Goal: Information Seeking & Learning: Learn about a topic

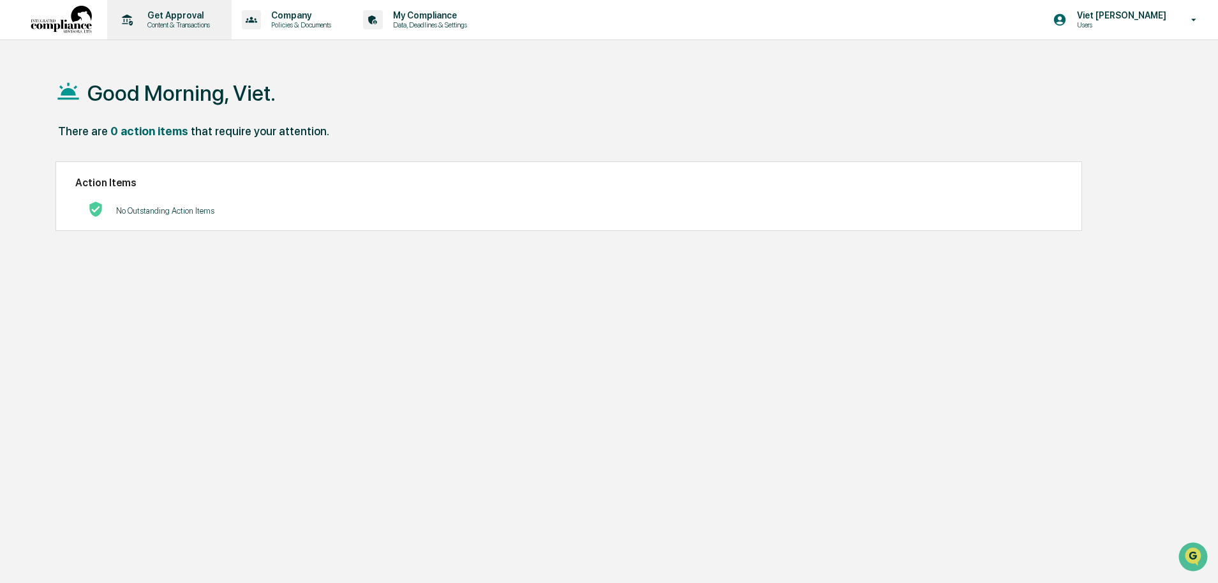
click at [186, 27] on p "Content & Transactions" at bounding box center [176, 24] width 79 height 9
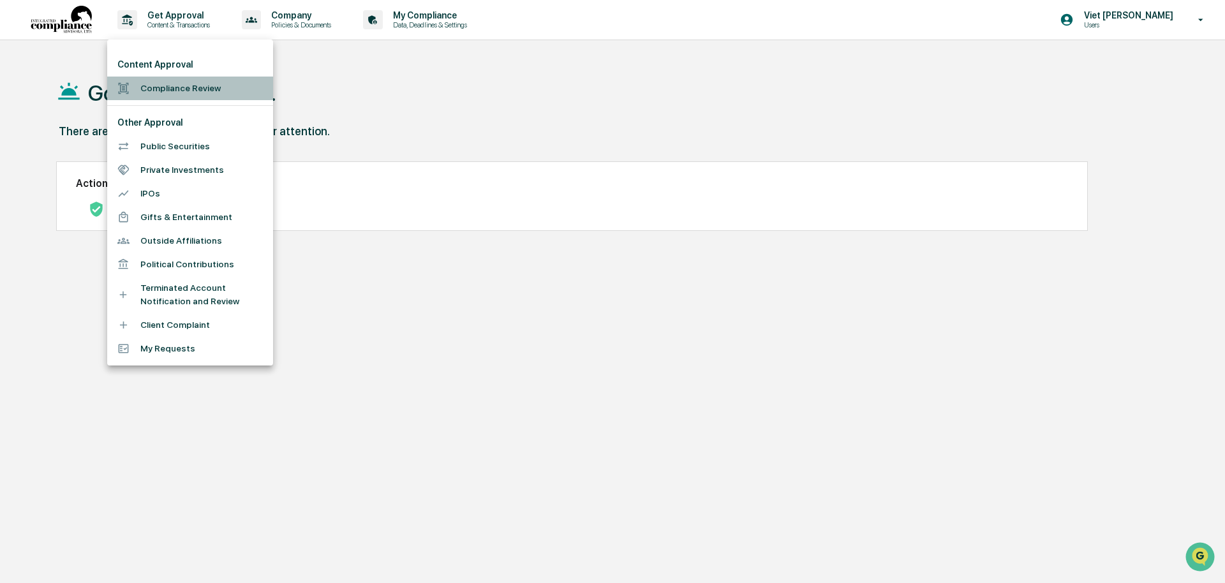
click at [172, 84] on li "Compliance Review" at bounding box center [190, 89] width 166 height 24
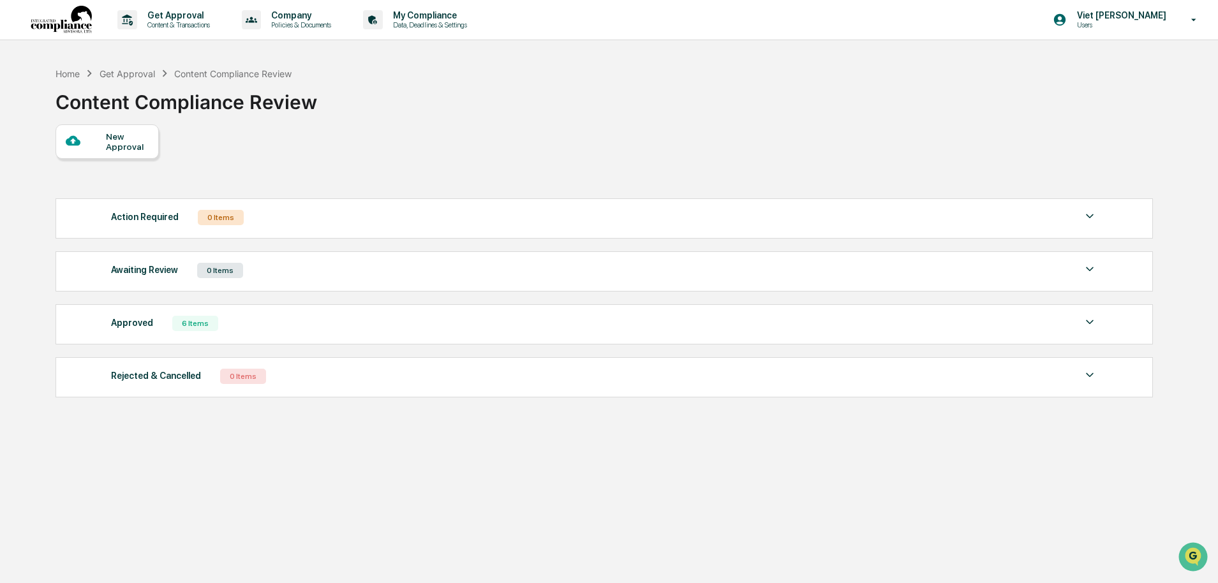
drag, startPoint x: 282, startPoint y: 326, endPoint x: 289, endPoint y: 322, distance: 8.0
click at [282, 326] on div "Approved 6 Items" at bounding box center [604, 323] width 986 height 18
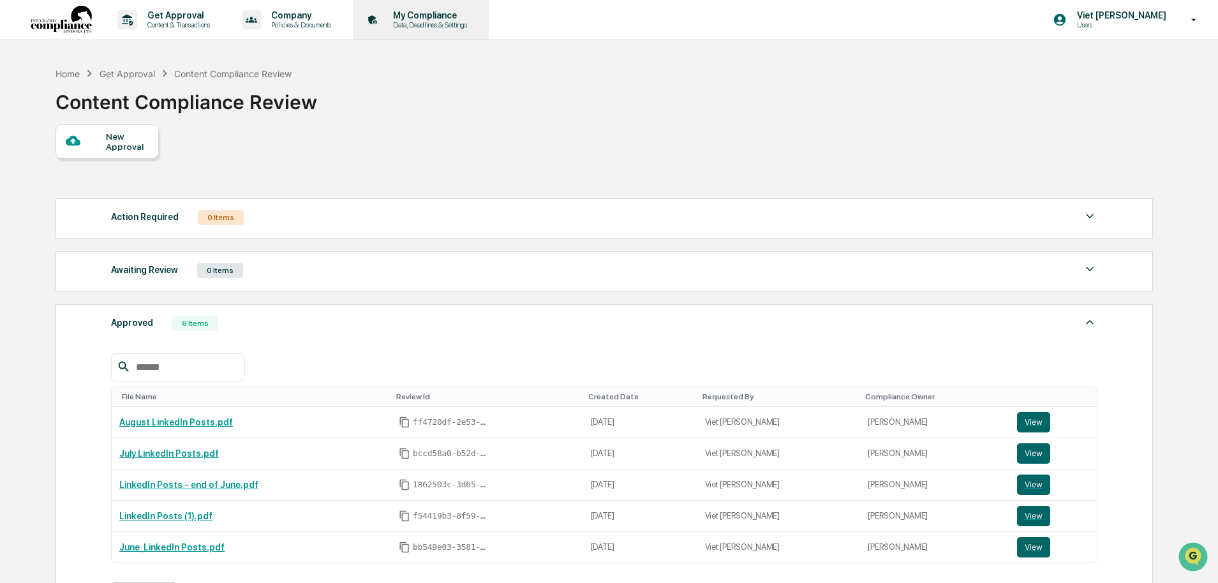
click at [469, 7] on div "My Compliance Data, Deadlines & Settings" at bounding box center [419, 20] width 123 height 40
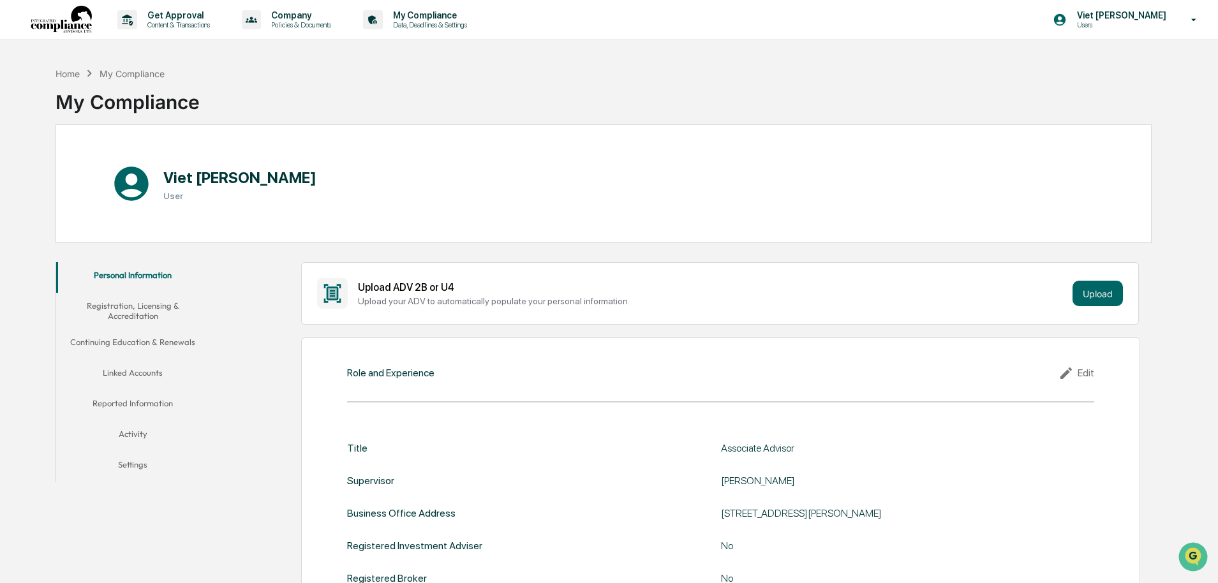
click at [122, 373] on button "Linked Accounts" at bounding box center [132, 375] width 153 height 31
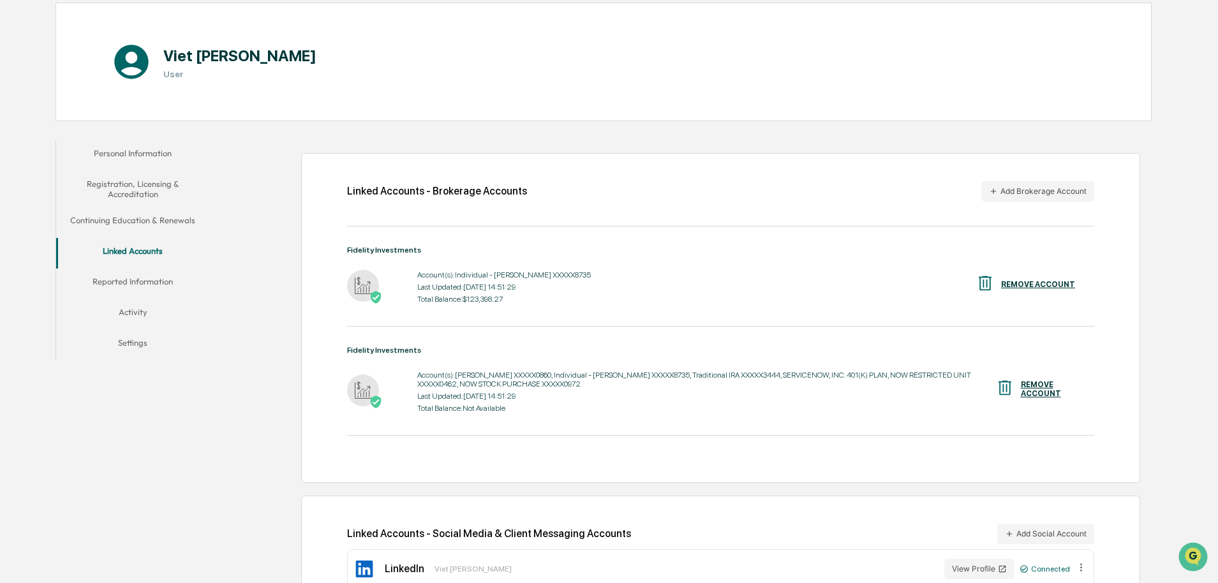
scroll to position [167, 0]
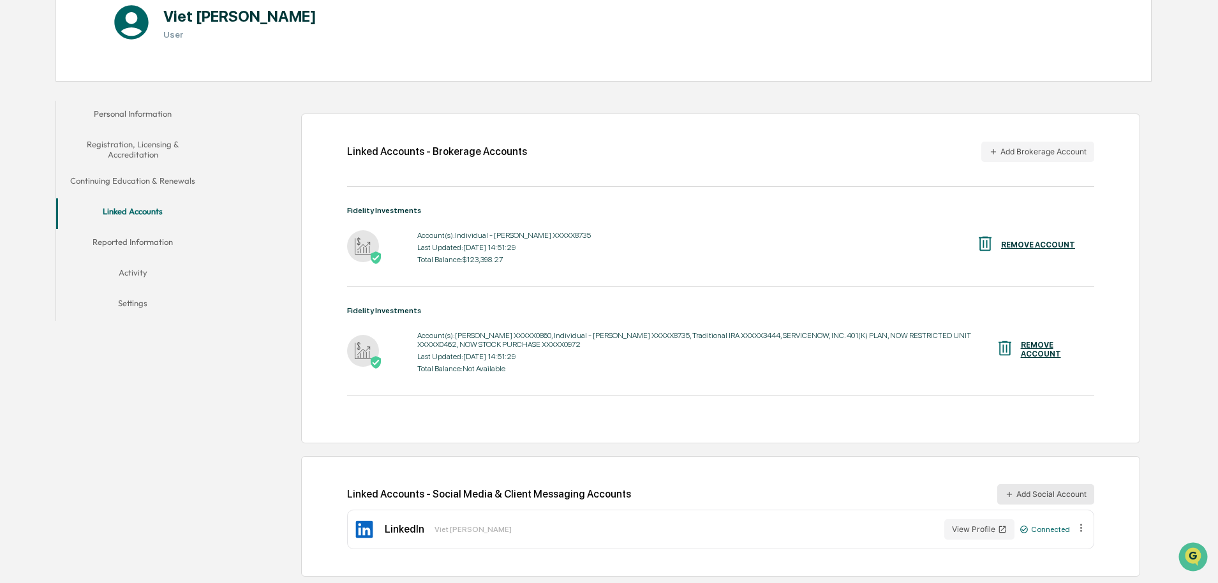
click at [1047, 499] on button "Add Social Account" at bounding box center [1045, 494] width 97 height 20
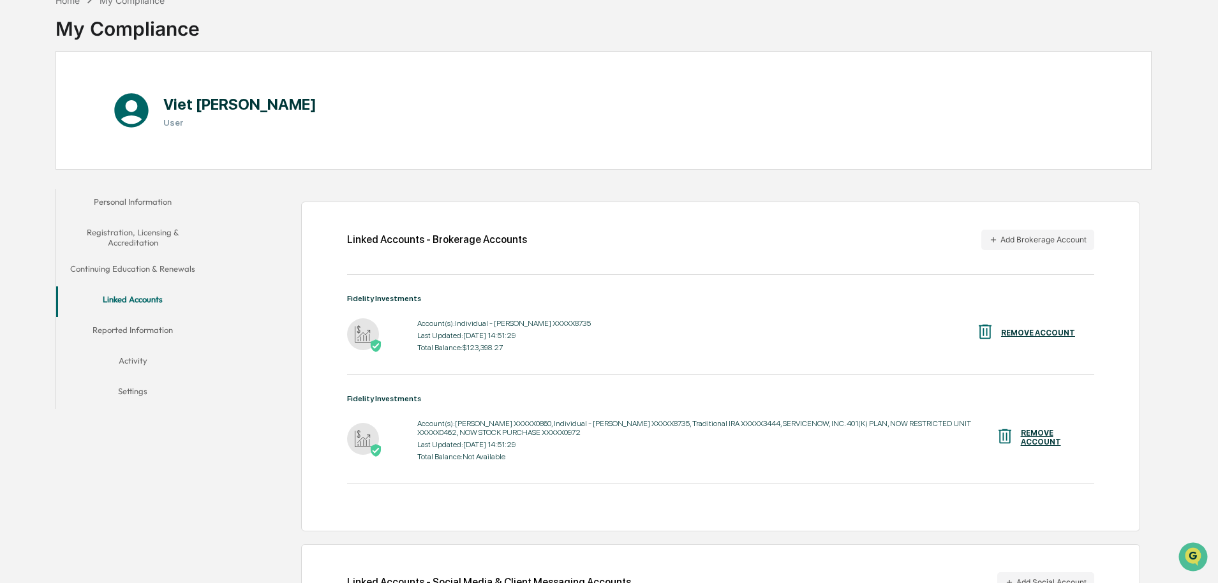
scroll to position [0, 0]
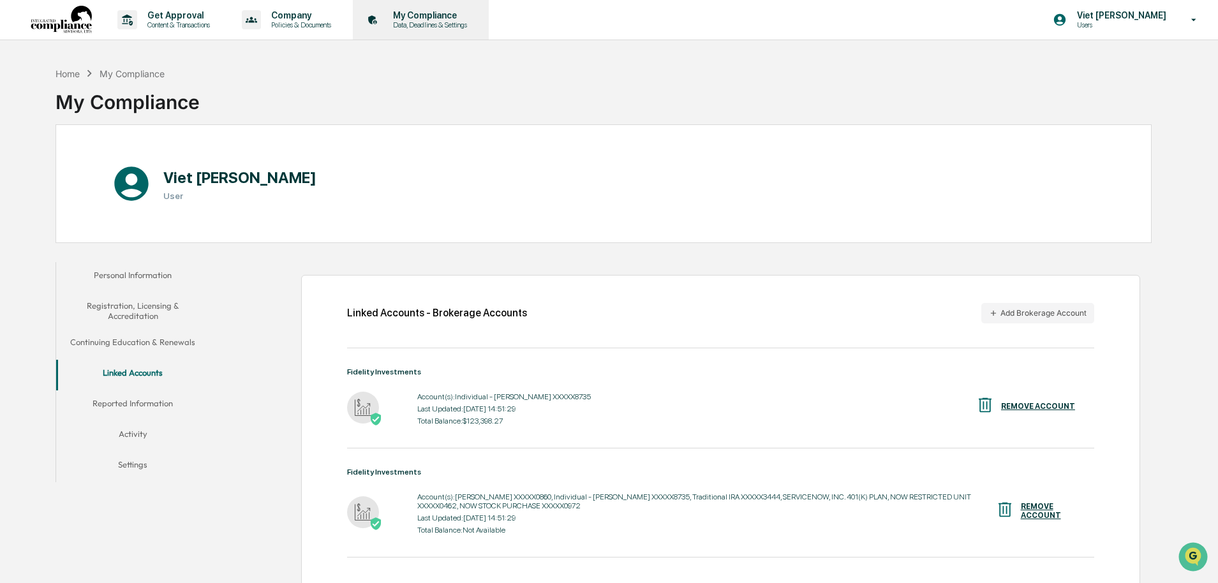
click at [432, 22] on p "Data, Deadlines & Settings" at bounding box center [428, 24] width 91 height 9
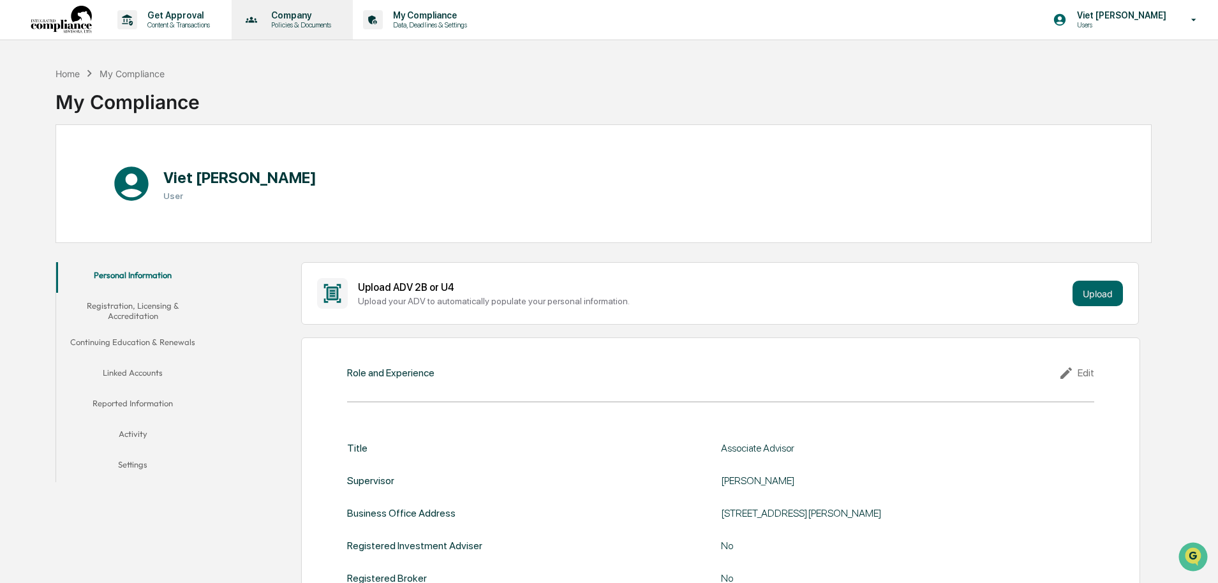
click at [316, 18] on p "Company" at bounding box center [299, 15] width 77 height 10
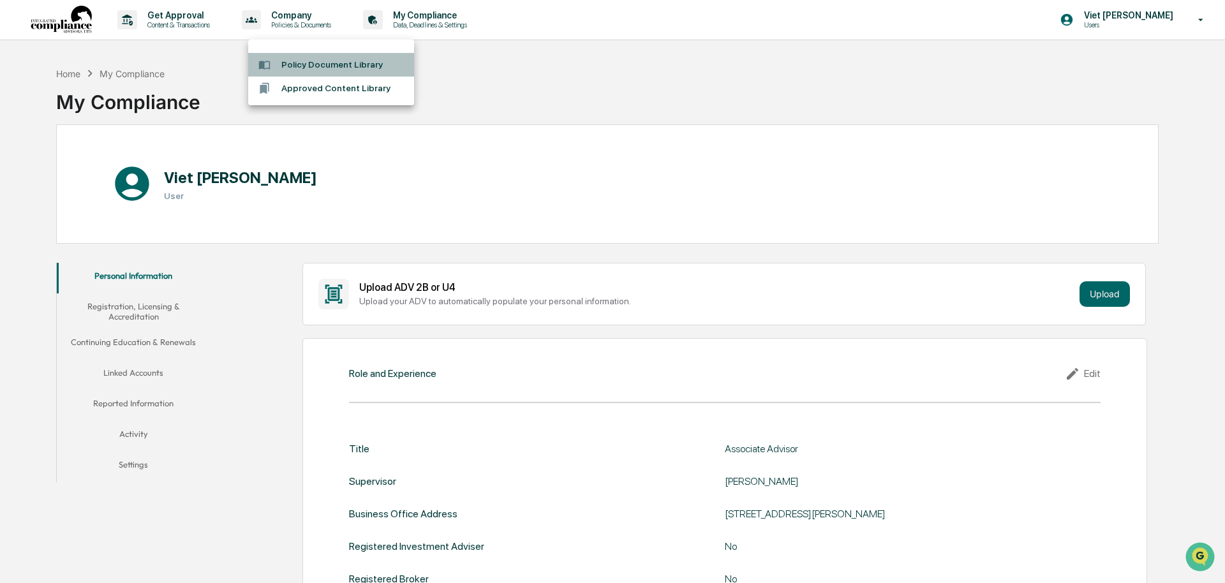
click at [319, 64] on li "Policy Document Library" at bounding box center [331, 65] width 166 height 24
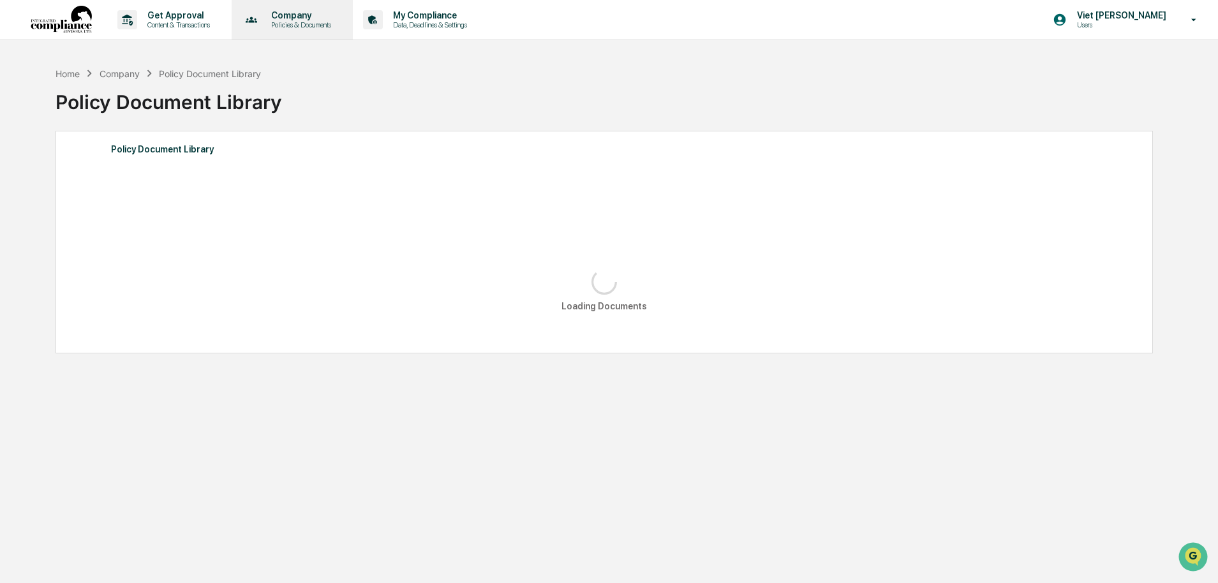
click at [325, 18] on p "Company" at bounding box center [299, 15] width 77 height 10
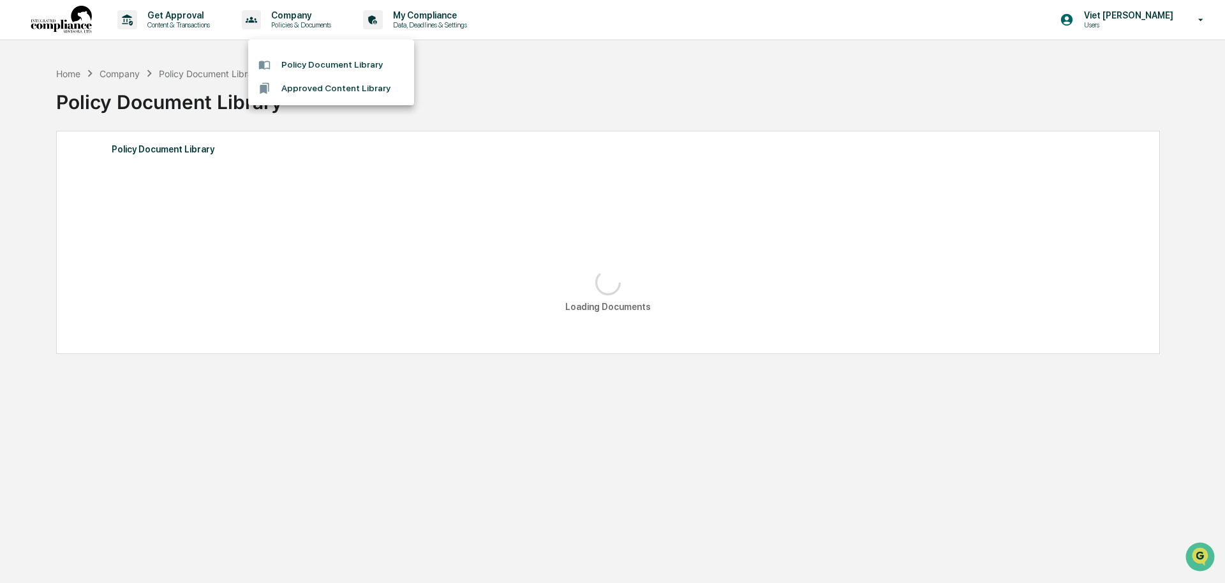
click at [323, 84] on li "Approved Content Library" at bounding box center [331, 89] width 166 height 24
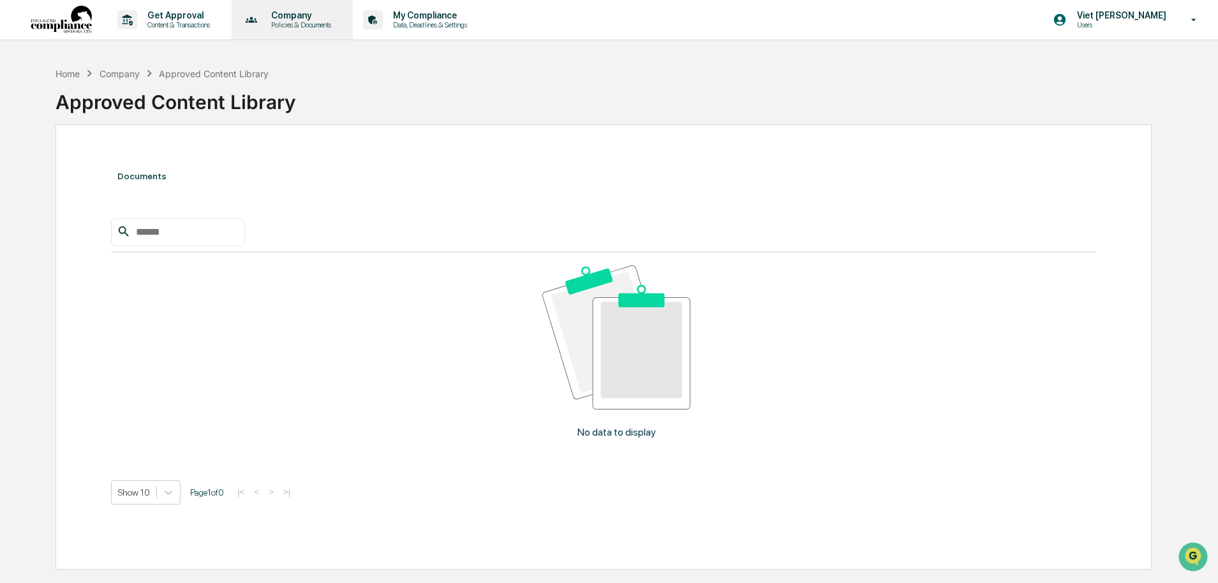
click at [321, 25] on p "Policies & Documents" at bounding box center [299, 24] width 77 height 9
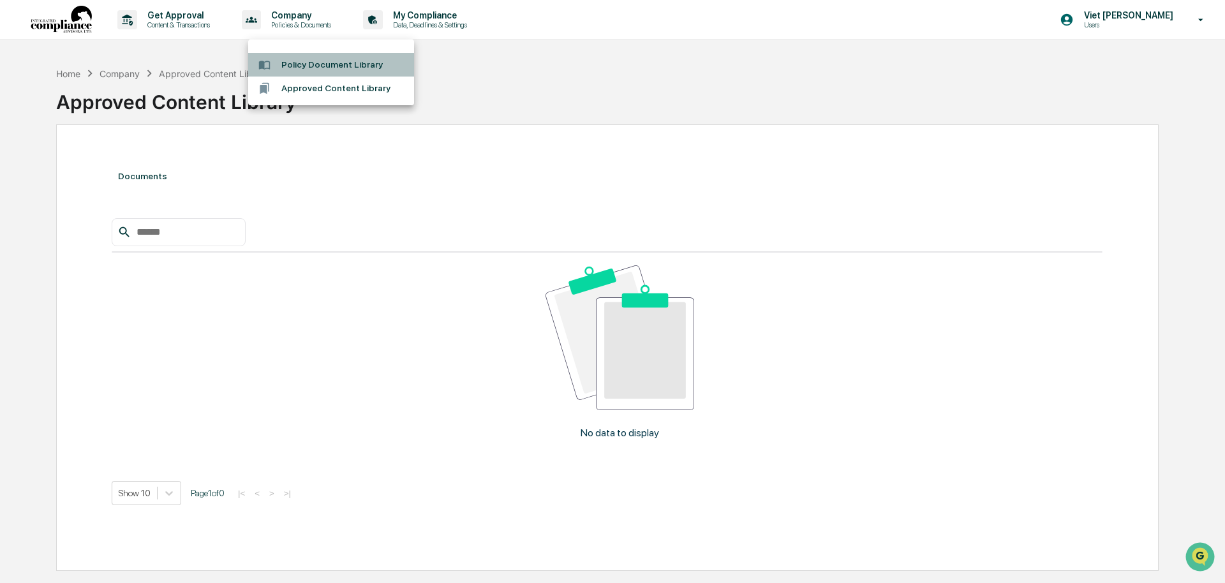
click at [316, 67] on li "Policy Document Library" at bounding box center [331, 65] width 166 height 24
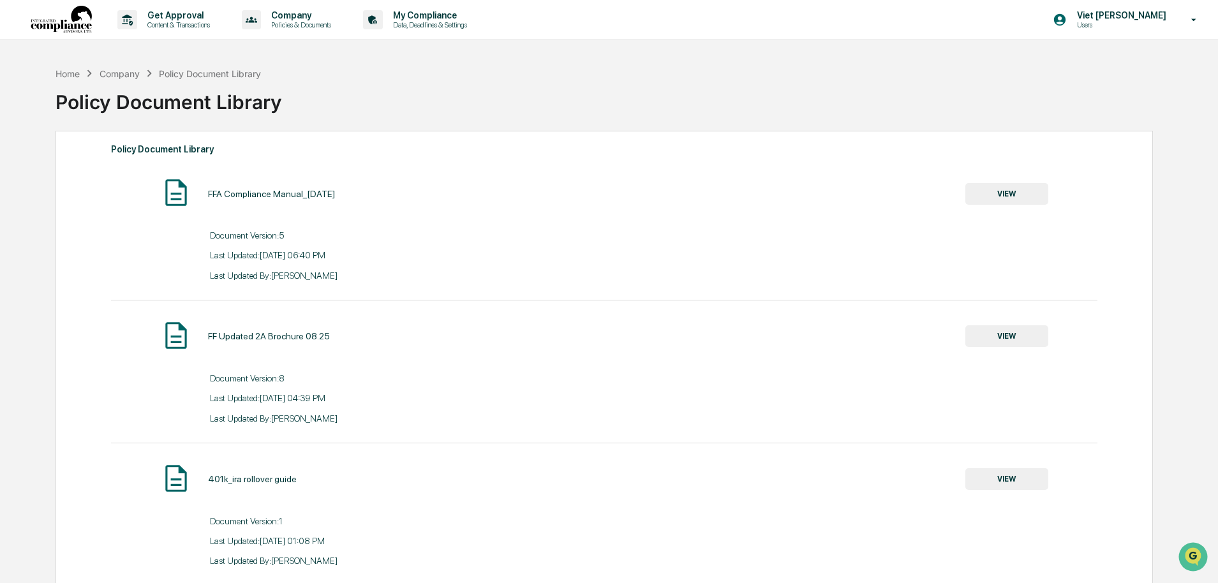
click at [1015, 189] on button "VIEW" at bounding box center [1006, 194] width 83 height 22
